Goal: Task Accomplishment & Management: Manage account settings

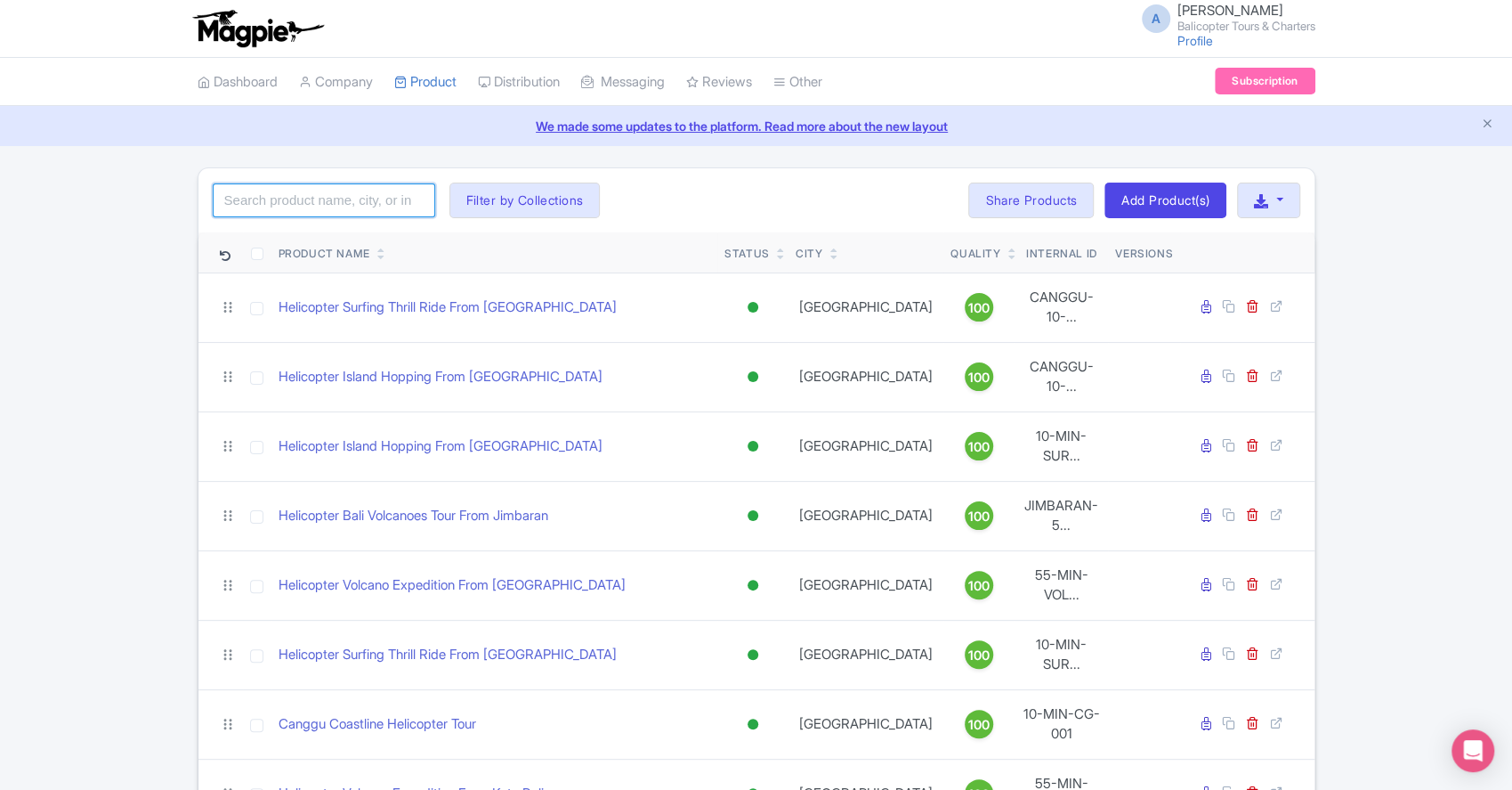
click at [353, 203] on input "search" at bounding box center [324, 200] width 223 height 34
type input "nusa penida"
click button "Search" at bounding box center [0, 0] width 0 height 0
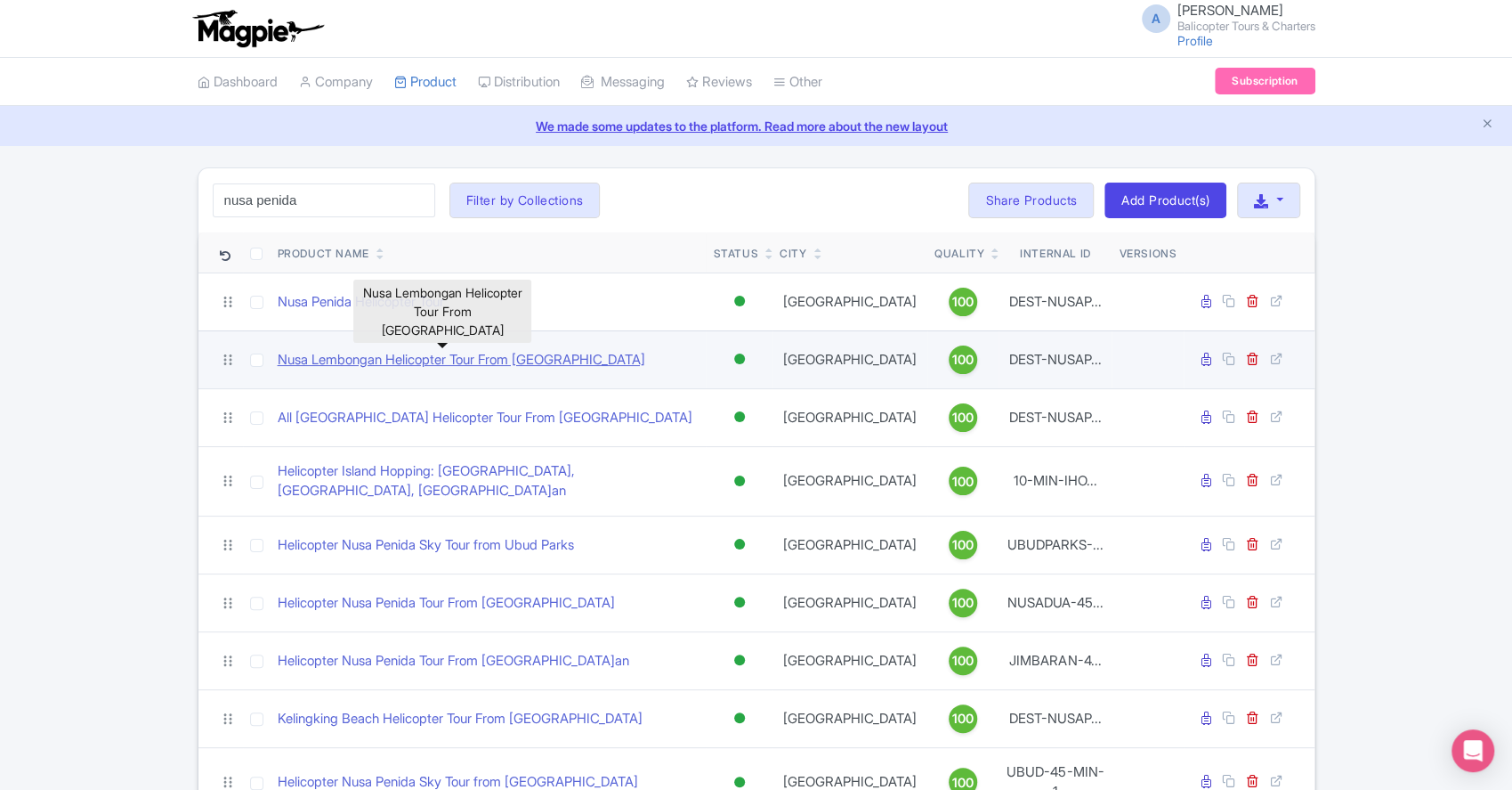
click at [587, 357] on link "Nusa Lembongan Helicopter Tour From [GEOGRAPHIC_DATA]" at bounding box center [461, 360] width 367 height 20
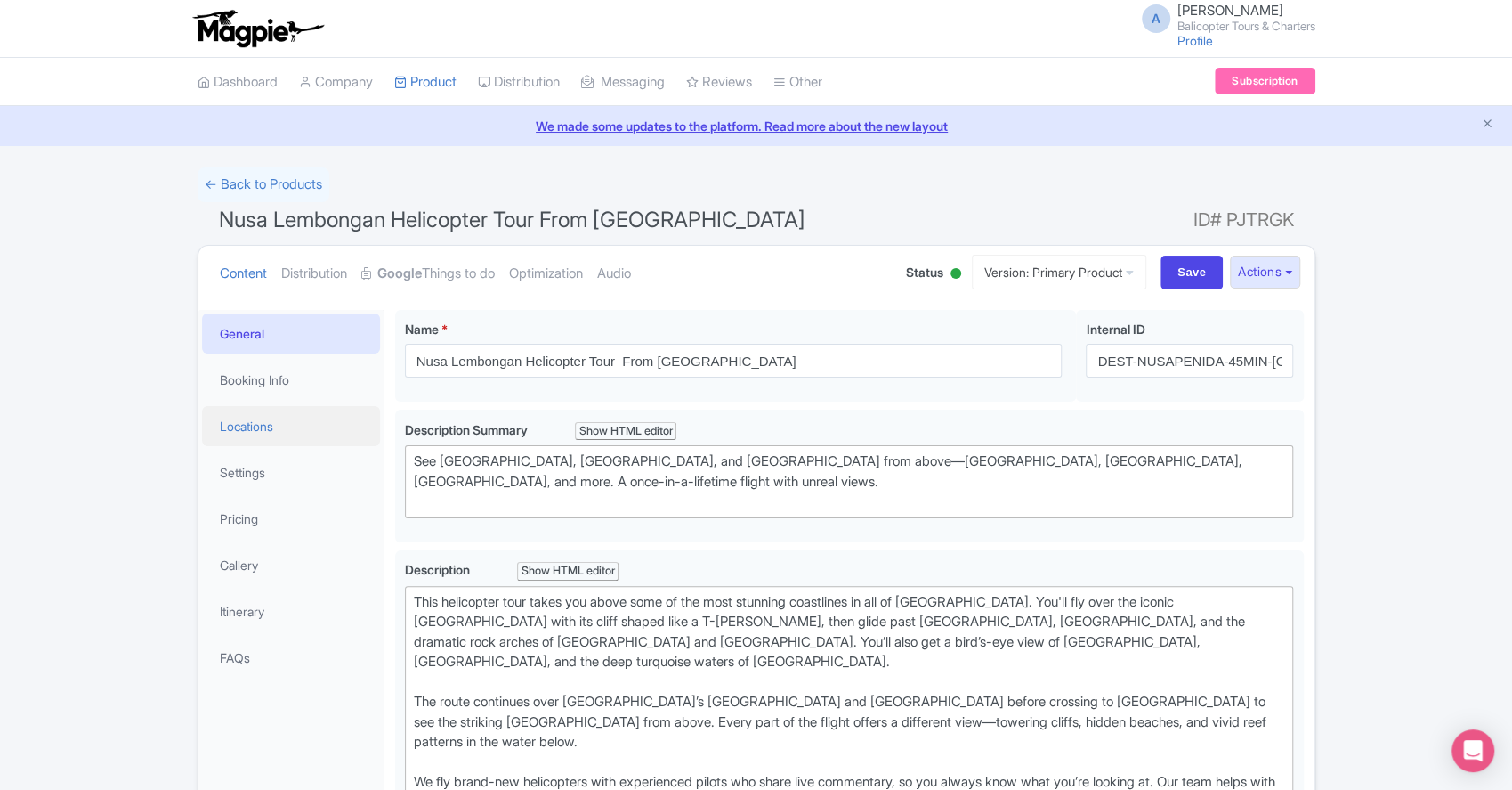
click at [253, 419] on link "Locations" at bounding box center [291, 426] width 178 height 41
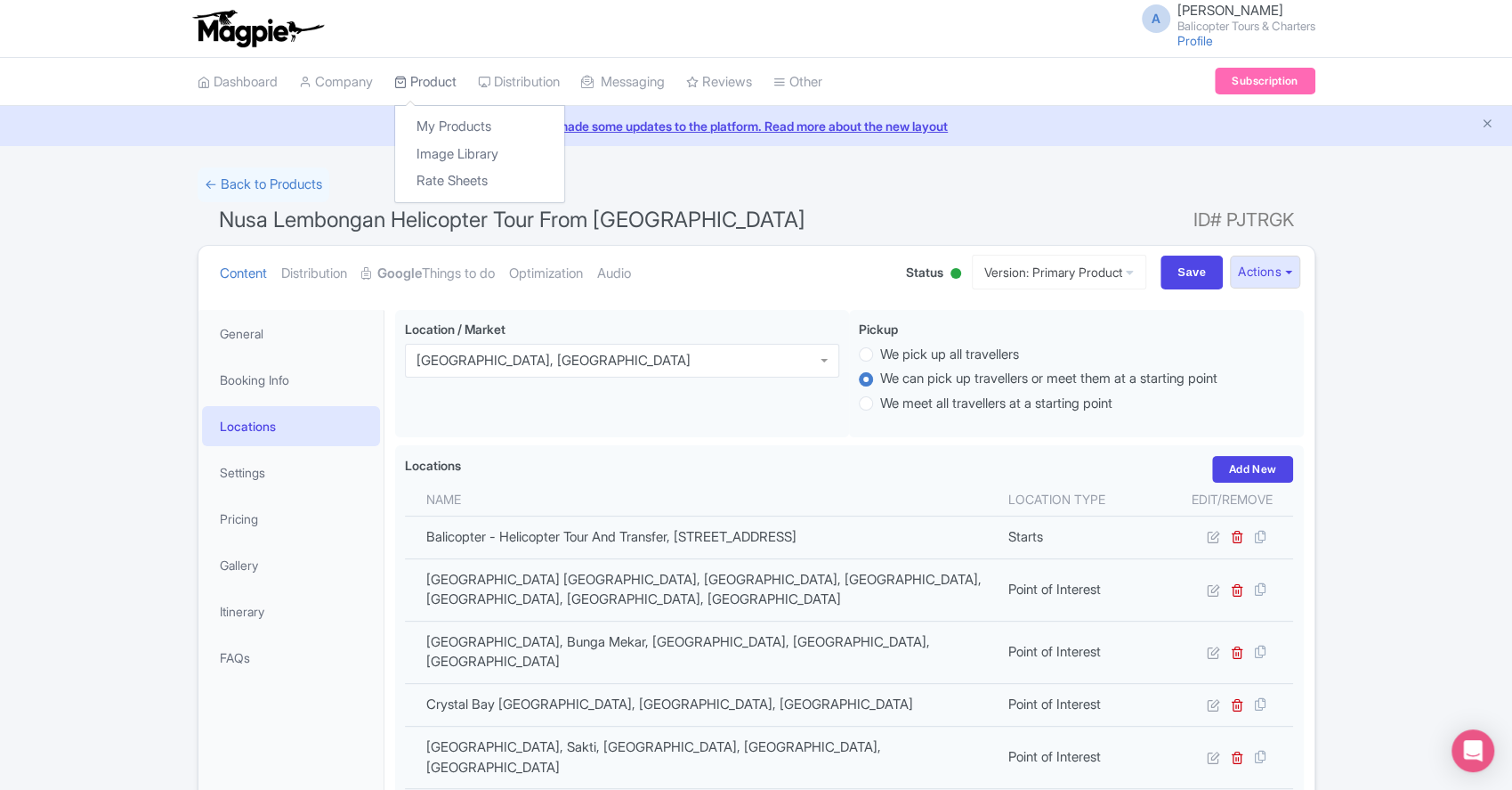
click at [426, 86] on link "Product" at bounding box center [425, 82] width 63 height 49
click at [451, 131] on link "My Products" at bounding box center [479, 126] width 169 height 28
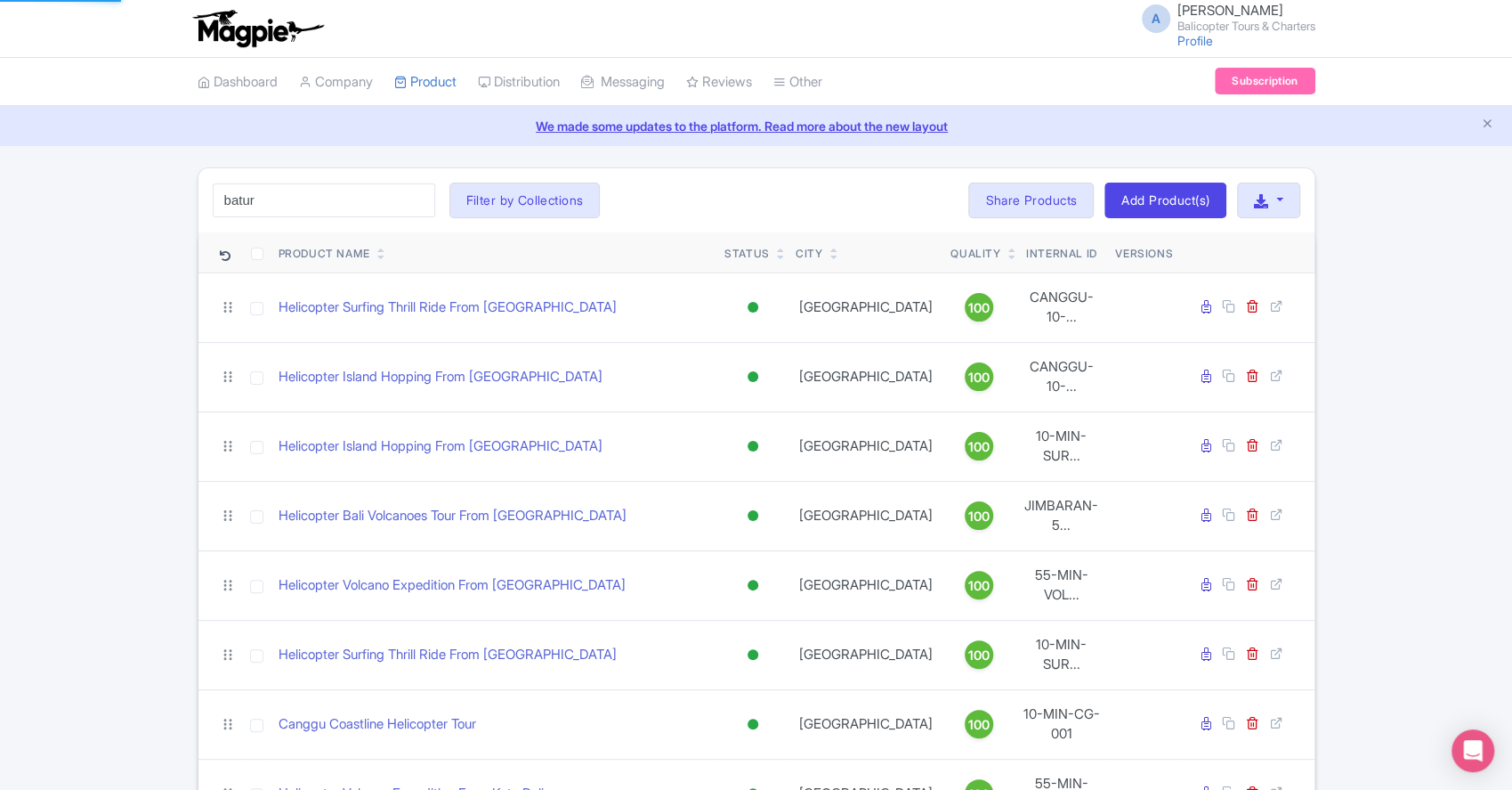
type input "batur"
click button "Search" at bounding box center [0, 0] width 0 height 0
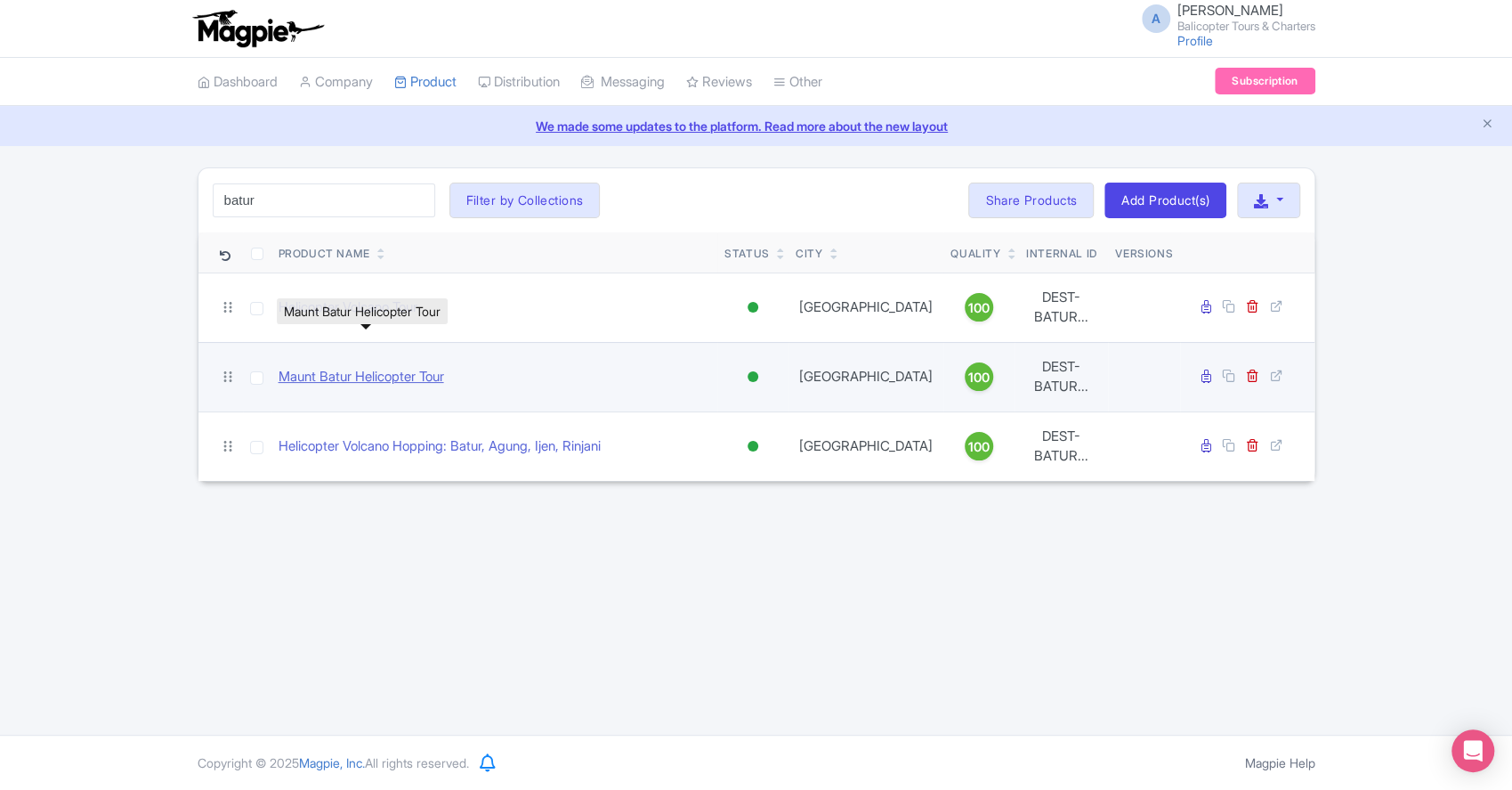
click at [428, 367] on link "Maunt Batur Helicopter Tour" at bounding box center [362, 376] width 166 height 20
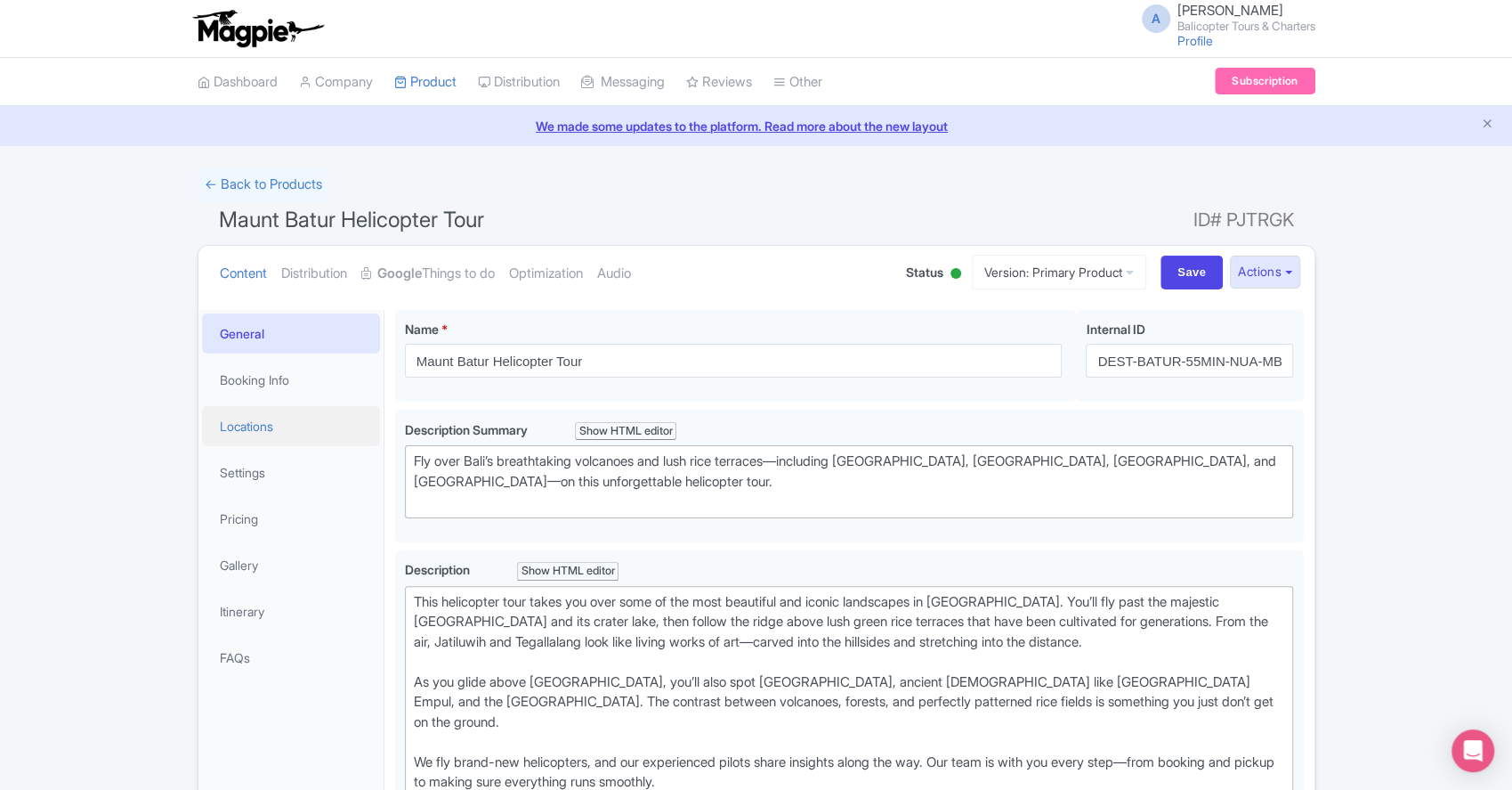
click at [252, 433] on link "Locations" at bounding box center [291, 426] width 178 height 41
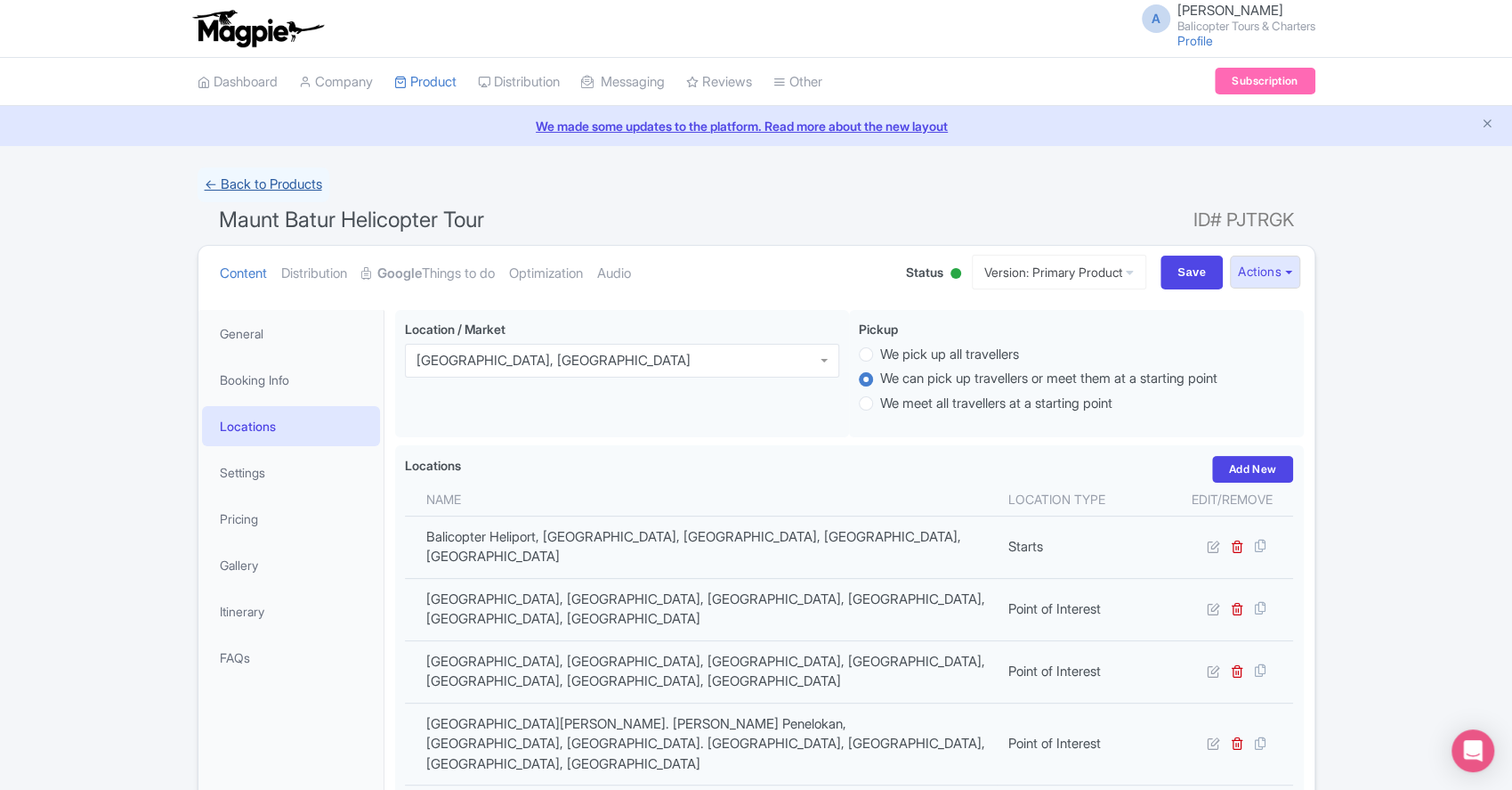
drag, startPoint x: 263, startPoint y: 177, endPoint x: 280, endPoint y: 170, distance: 18.4
click at [263, 177] on link "← Back to Products" at bounding box center [263, 185] width 132 height 35
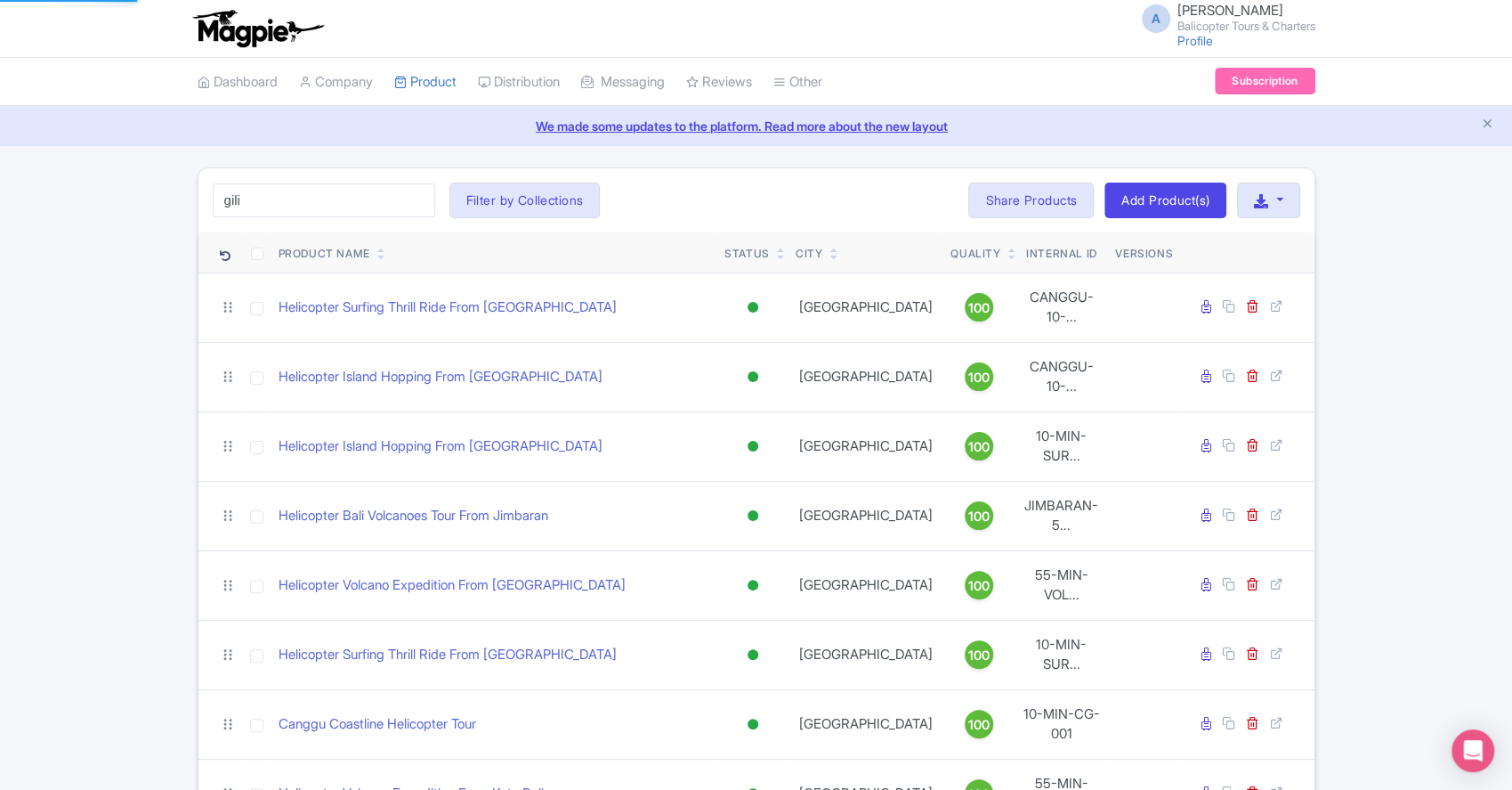
type input "gili"
click button "Search" at bounding box center [0, 0] width 0 height 0
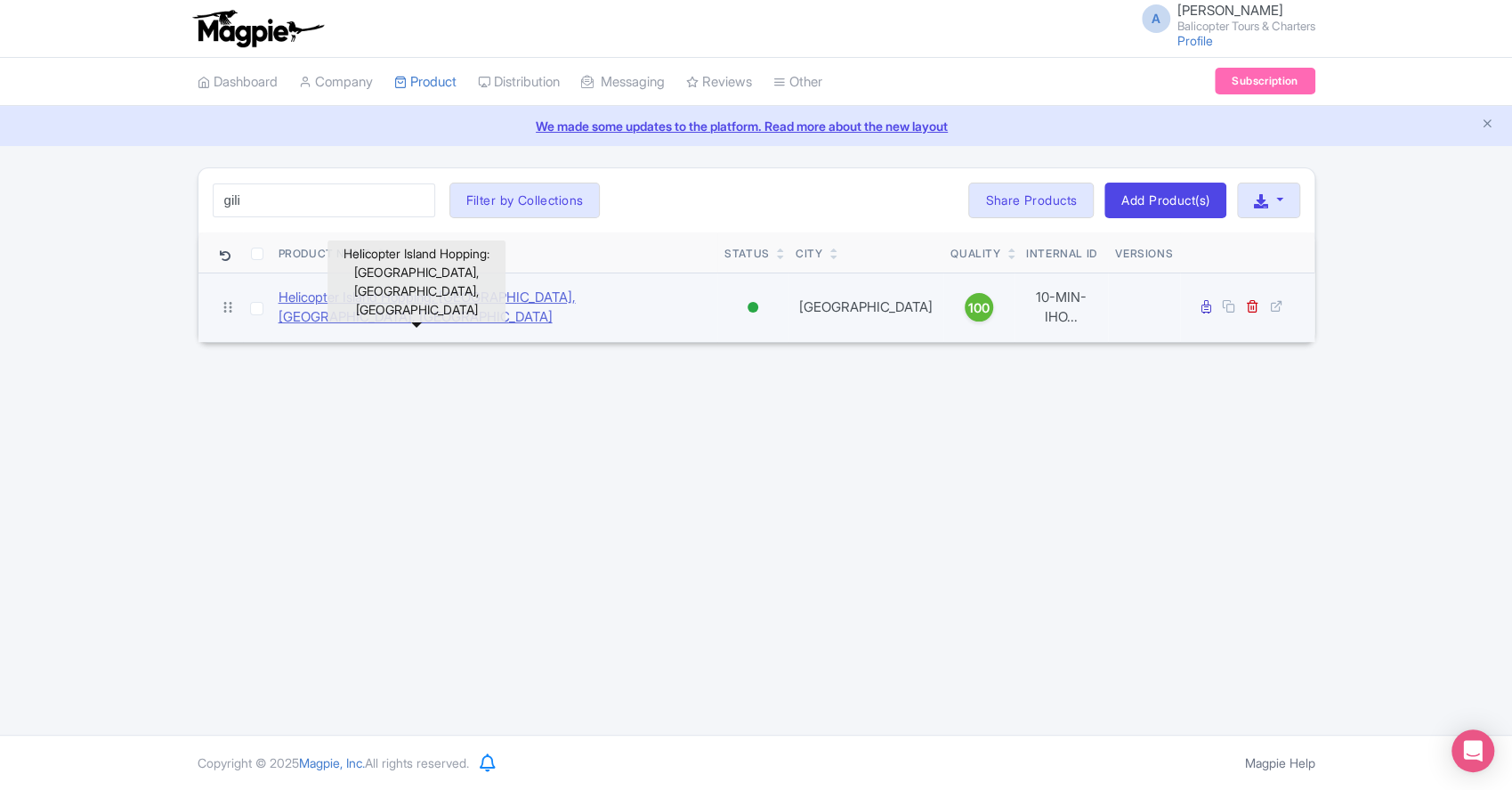
click at [434, 301] on link "Helicopter Island Hopping: [GEOGRAPHIC_DATA], [GEOGRAPHIC_DATA], [GEOGRAPHIC_DA…" at bounding box center [495, 308] width 433 height 41
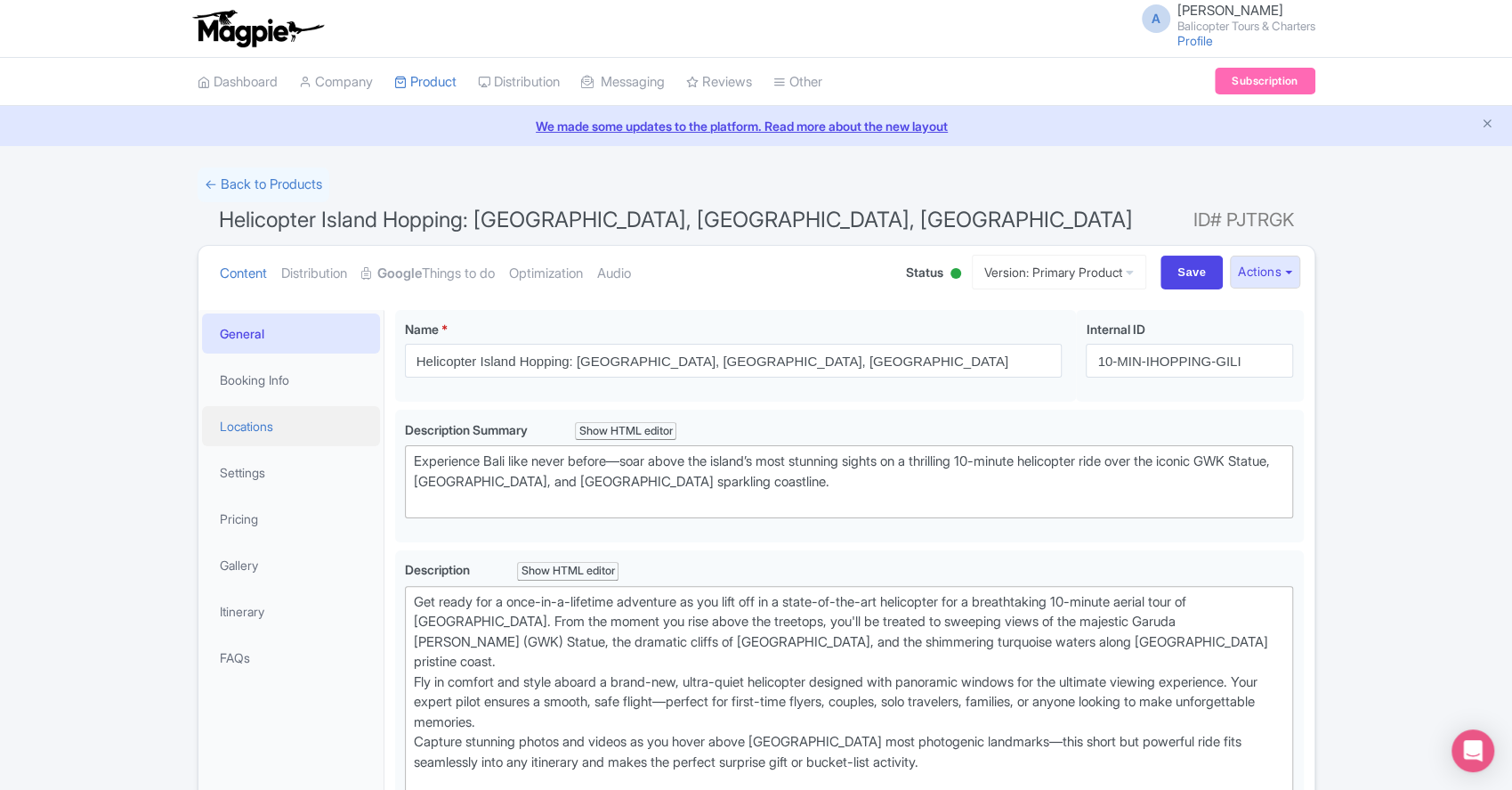
click at [281, 419] on link "Locations" at bounding box center [291, 426] width 178 height 41
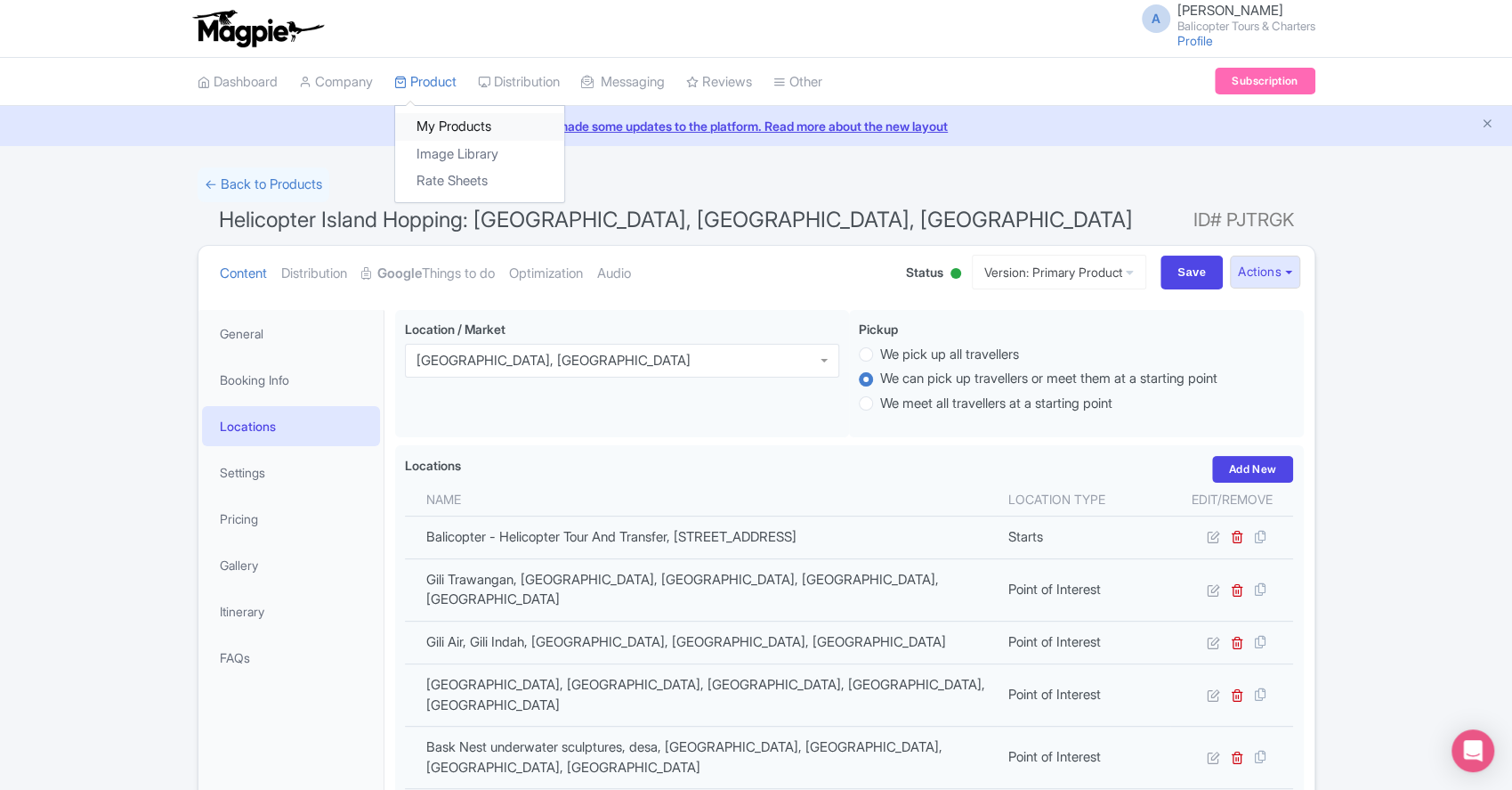
click at [463, 124] on link "My Products" at bounding box center [479, 126] width 169 height 28
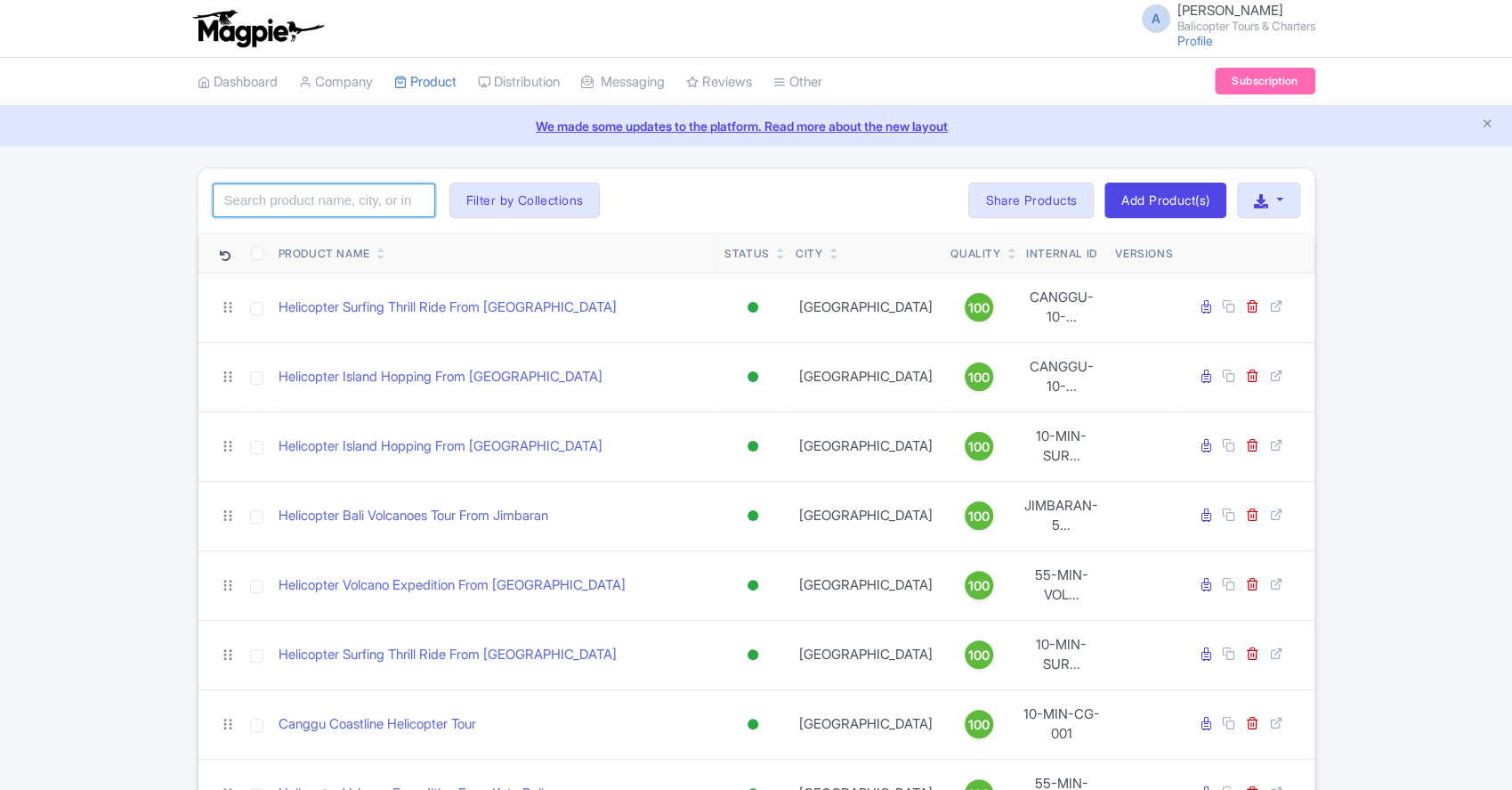
click at [272, 189] on input "search" at bounding box center [324, 200] width 223 height 34
type input "sumba"
click button "Search" at bounding box center [0, 0] width 0 height 0
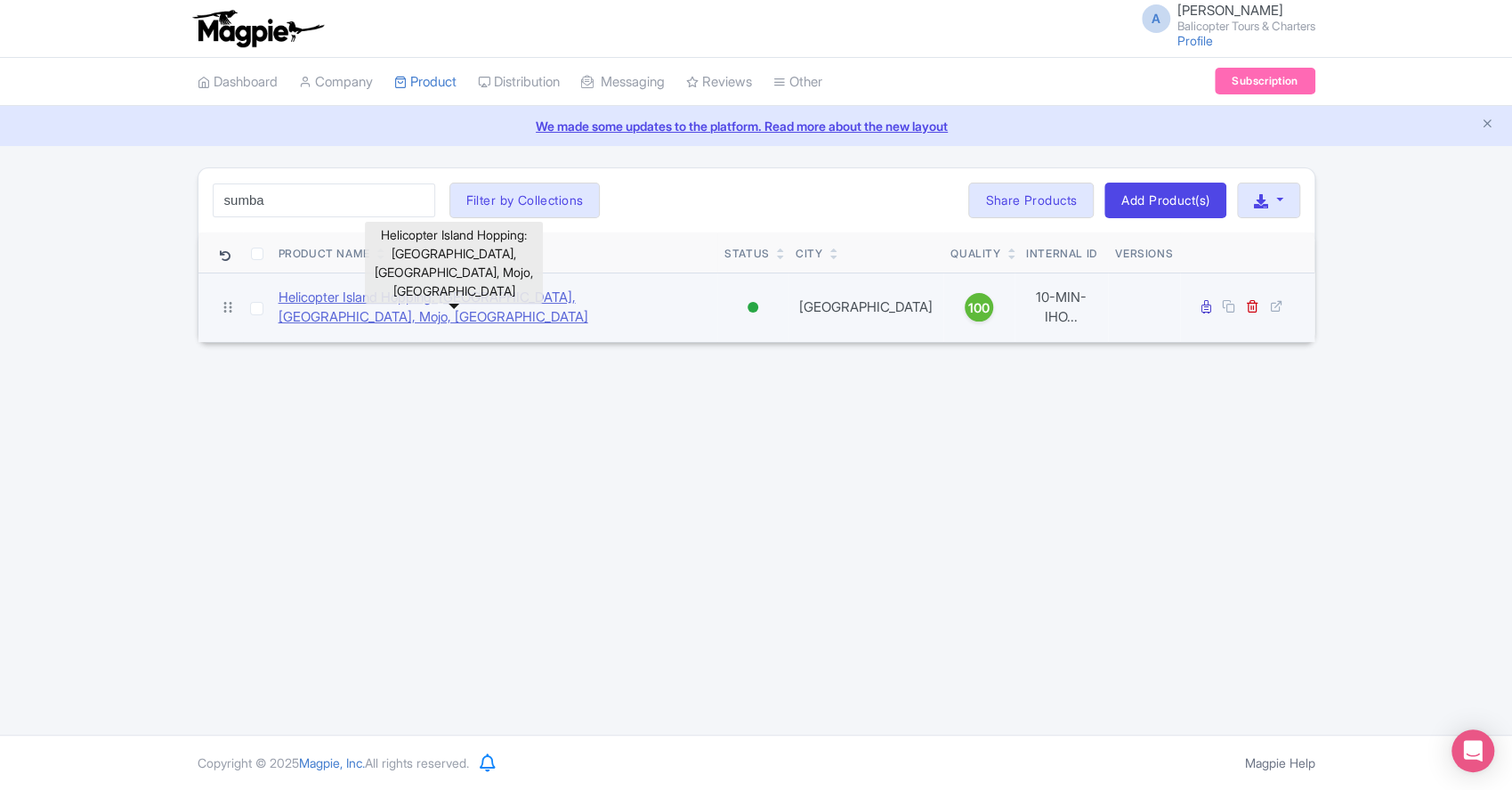
click at [421, 306] on link "Helicopter Island Hopping: [GEOGRAPHIC_DATA], [GEOGRAPHIC_DATA], Mojo, [GEOGRAP…" at bounding box center [495, 308] width 433 height 41
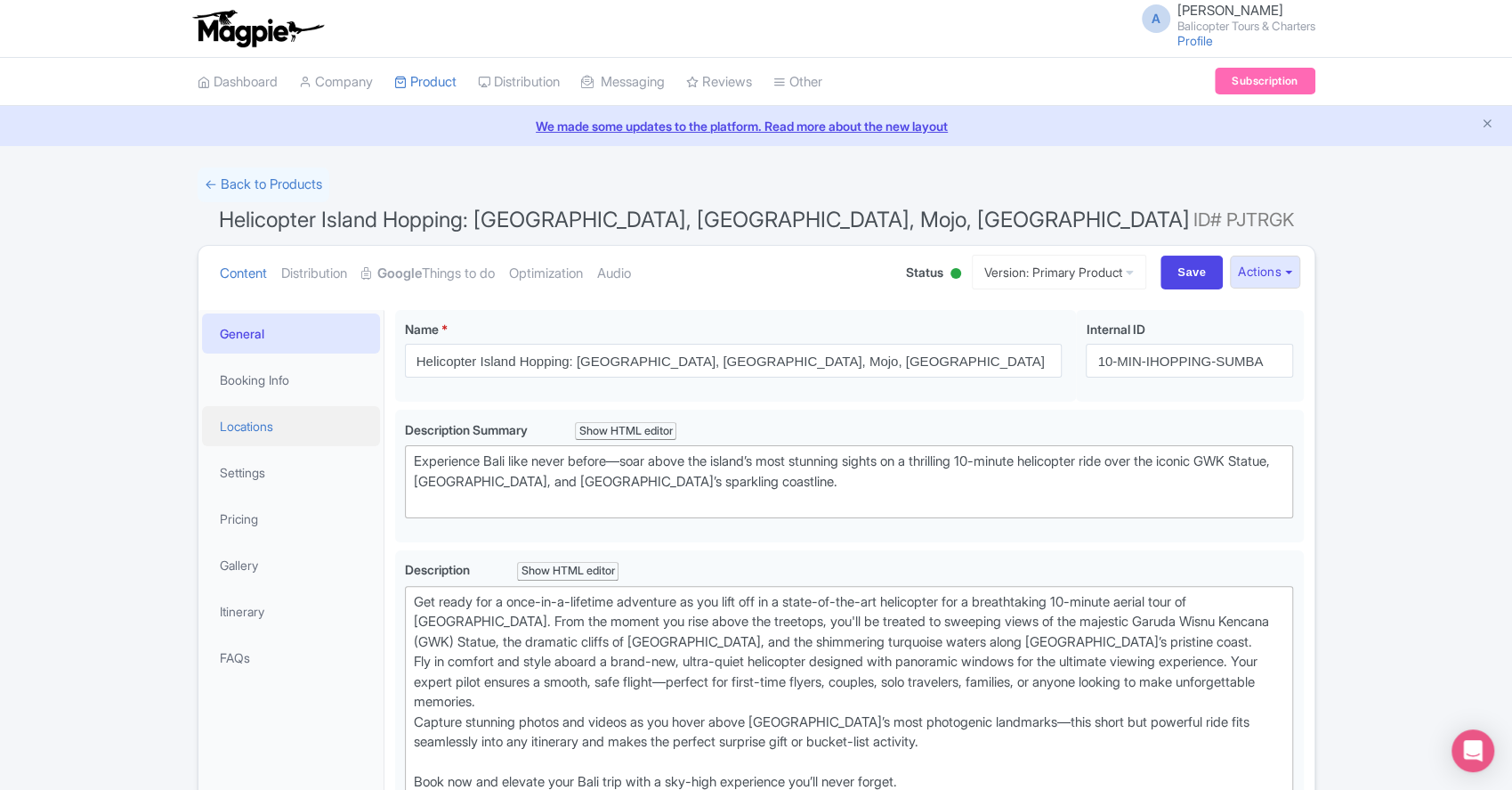
click at [286, 425] on link "Locations" at bounding box center [291, 426] width 178 height 41
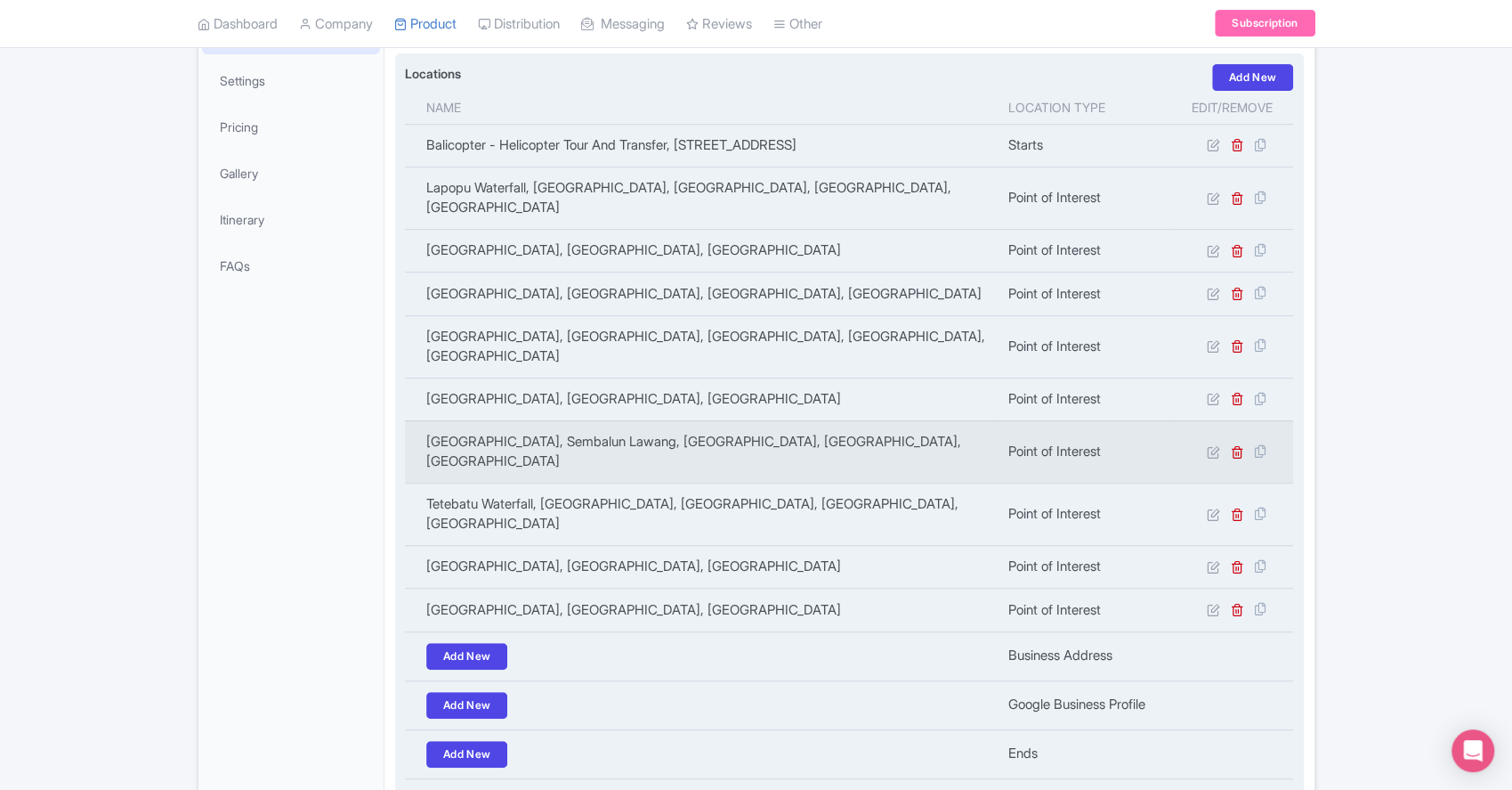
scroll to position [356, 0]
